Goal: Task Accomplishment & Management: Use online tool/utility

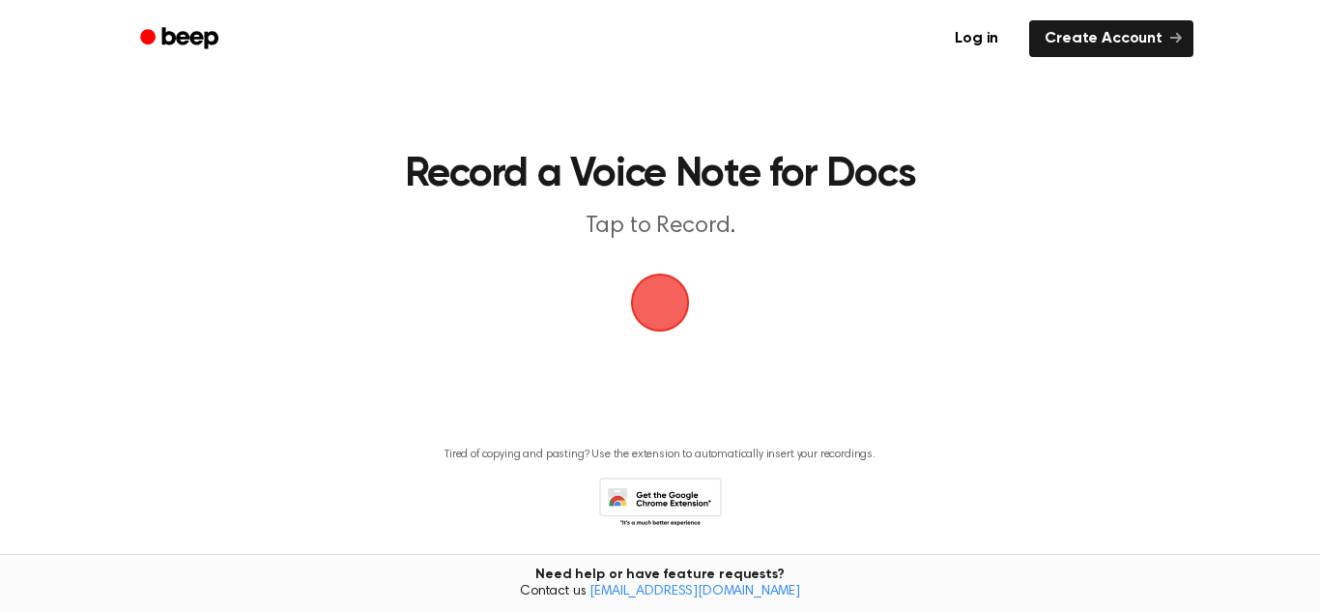
click at [662, 299] on span "button" at bounding box center [660, 302] width 59 height 59
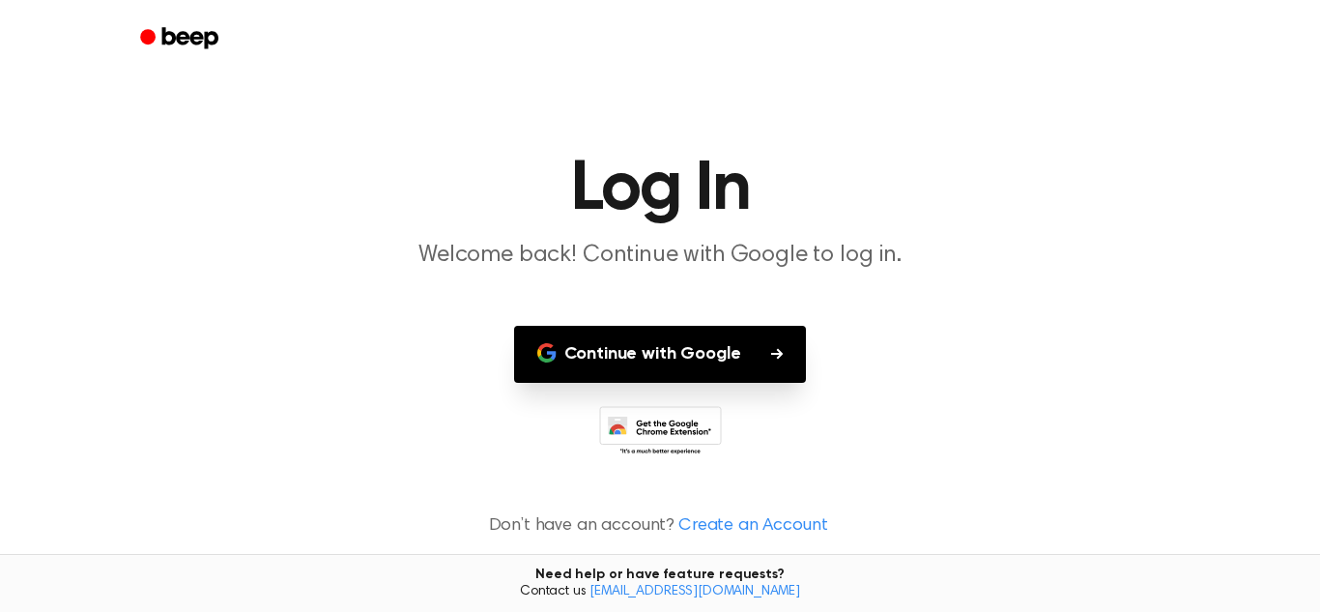
click at [629, 350] on button "Continue with Google" at bounding box center [660, 354] width 293 height 57
click at [756, 347] on button "Continue with Google" at bounding box center [660, 354] width 293 height 57
click at [1033, 234] on header "Log In Welcome back! Continue with Google to log in." at bounding box center [659, 213] width 1273 height 117
